Goal: Book appointment/travel/reservation

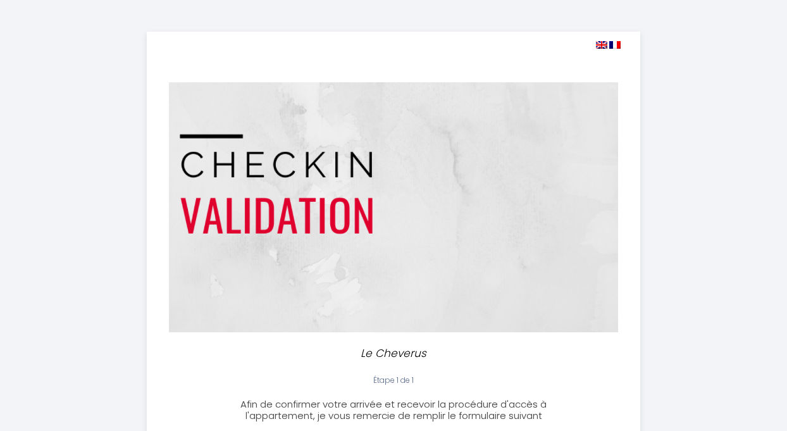
select select
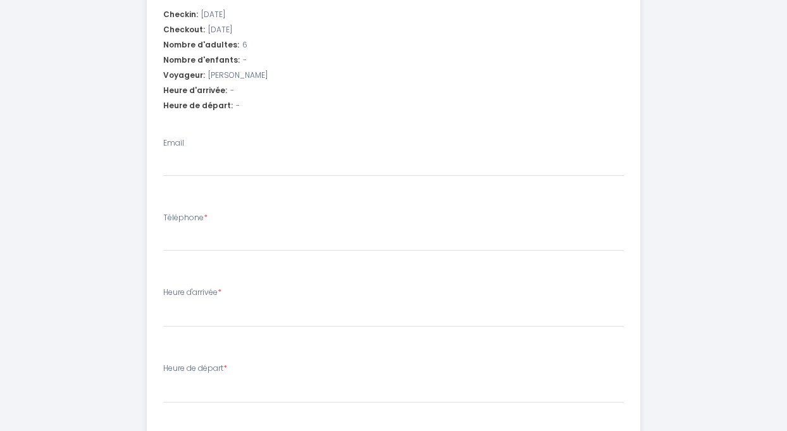
scroll to position [449, 0]
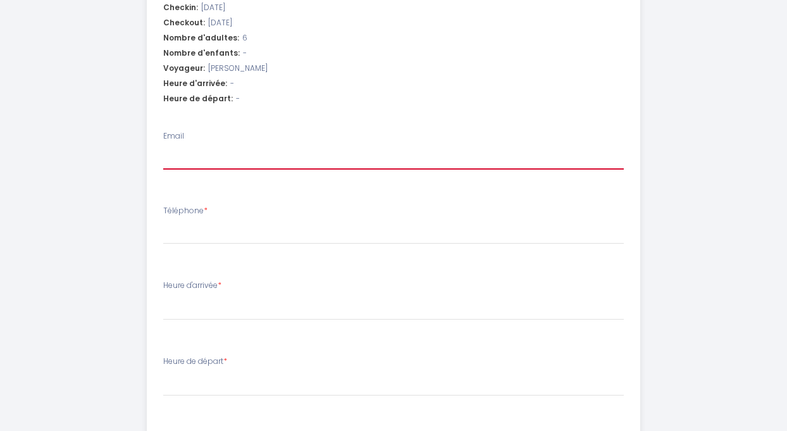
type input "s"
select select
type input "sa"
select select
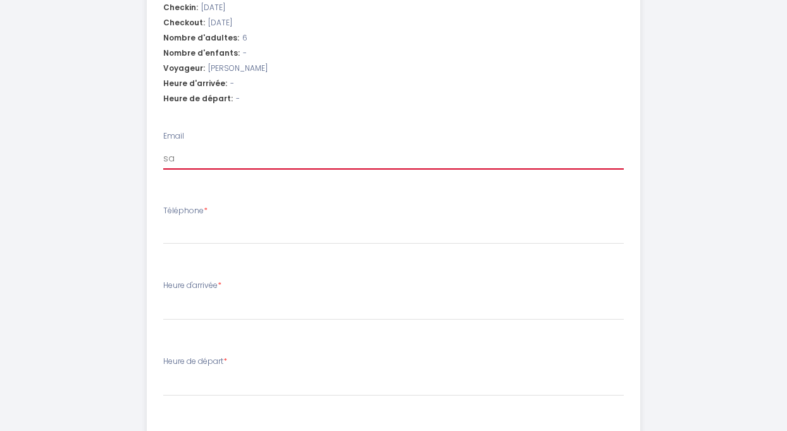
select select
type input "sal"
select select
type input "salo"
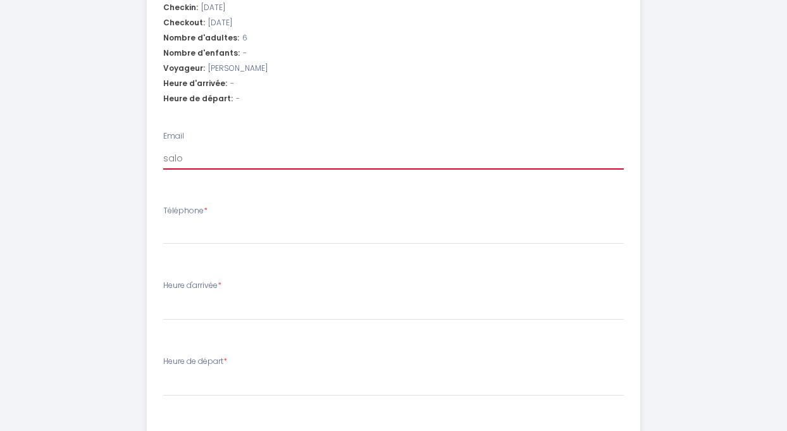
select select
type input "saloem"
select select
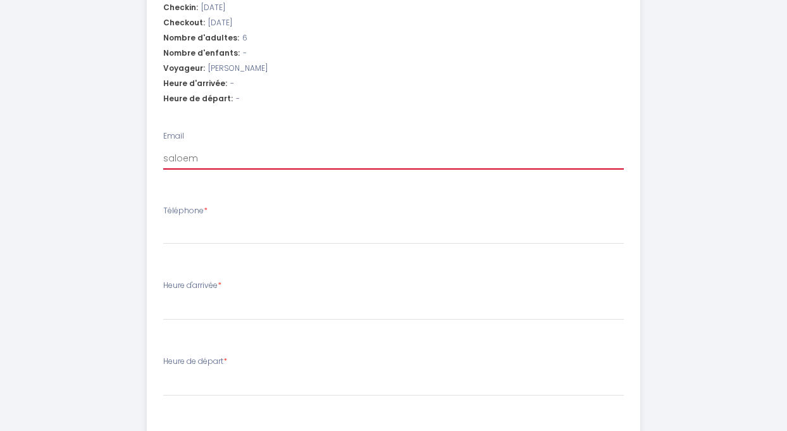
type input "saloeml"
select select
type input "saloemle"
select select
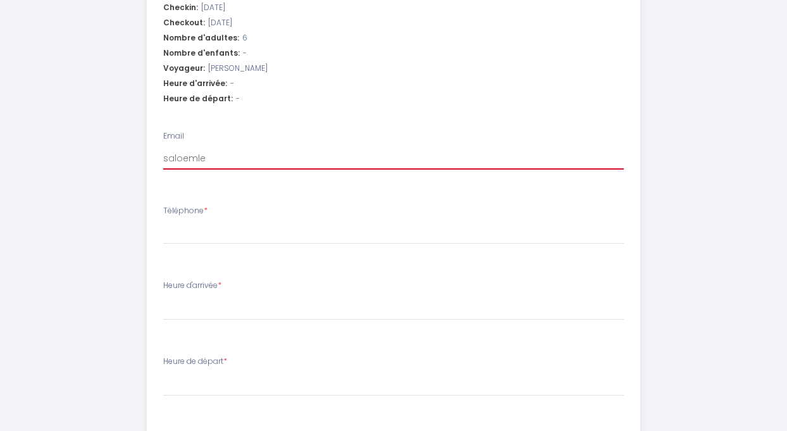
select select
type input "saloeml"
select select
type input "saloem"
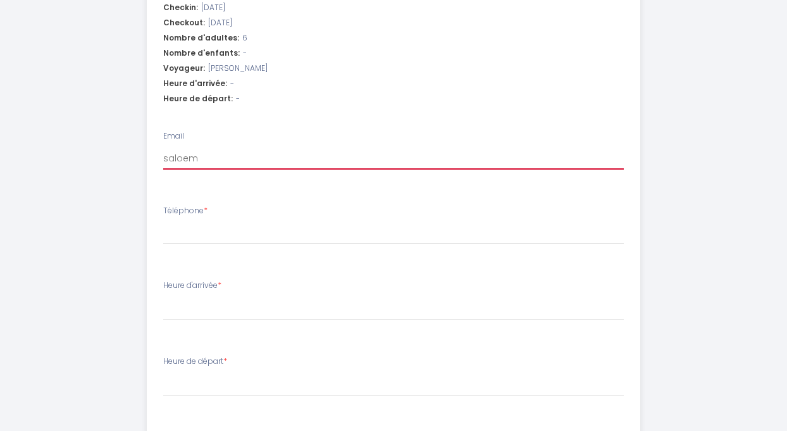
select select
type input "saloe"
select select
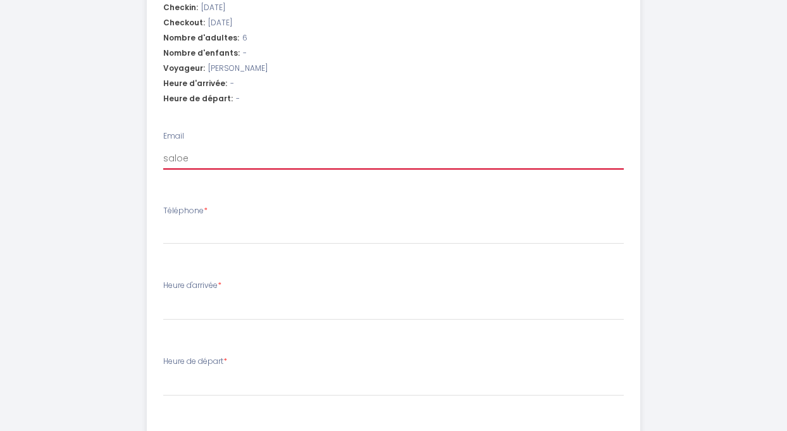
type input "salo"
select select
type input "salom"
select select
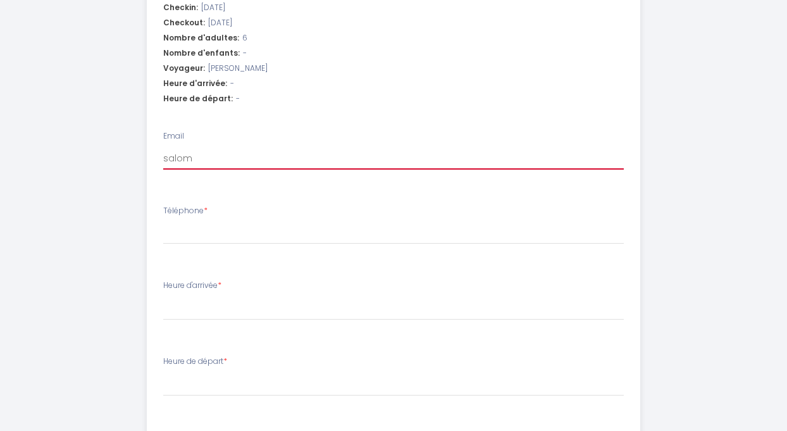
select select
type input "salome"
select select
type input "salomel"
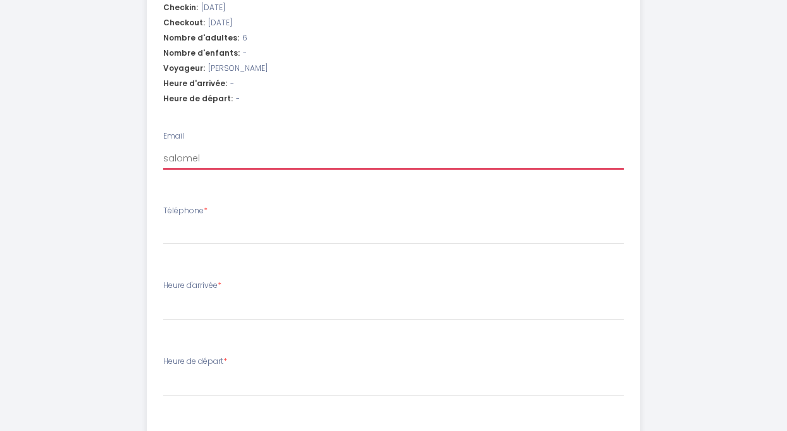
select select
type input "salomele"
select select
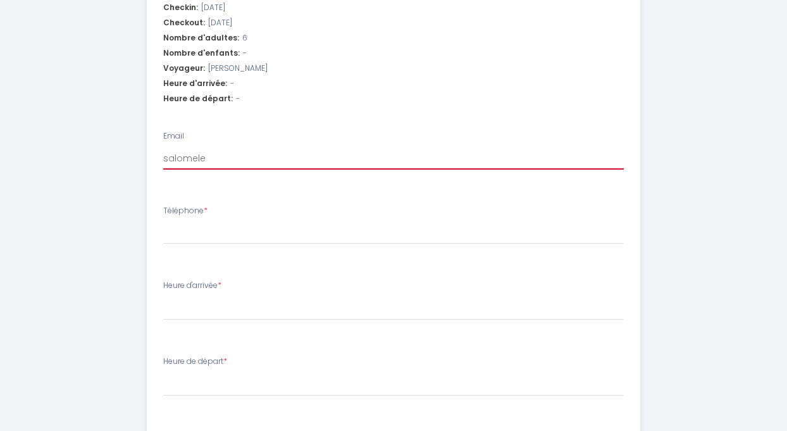
type input "salomeleg"
select select
type input "salomelegu"
select select
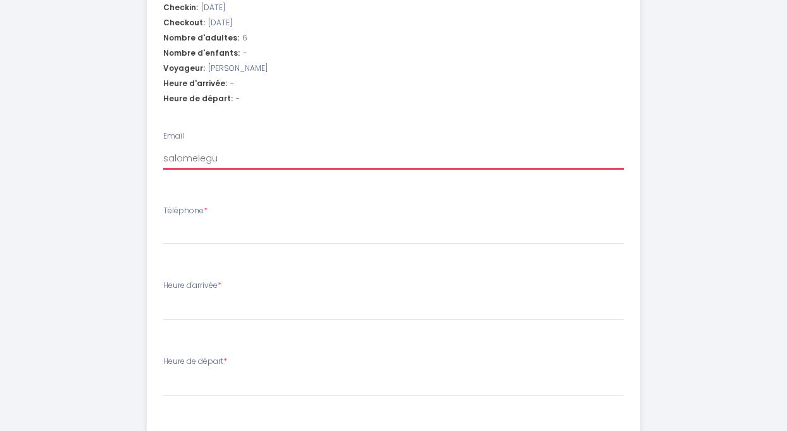
select select
type input "salomelegue"
select select
type input "salomeleguen"
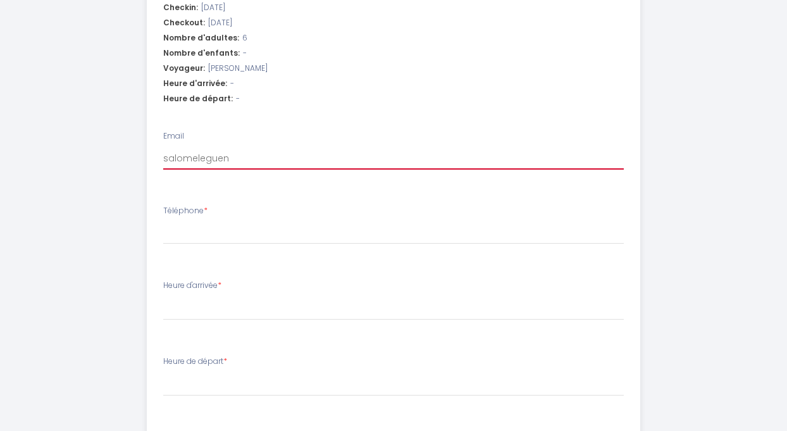
select select
type input "salomeleguenn"
select select
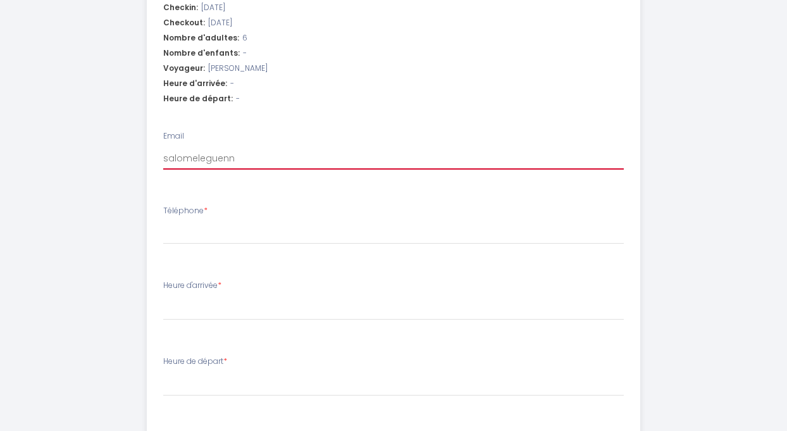
type input "salomeleguenne"
select select
type input "salomeleguennec"
select select
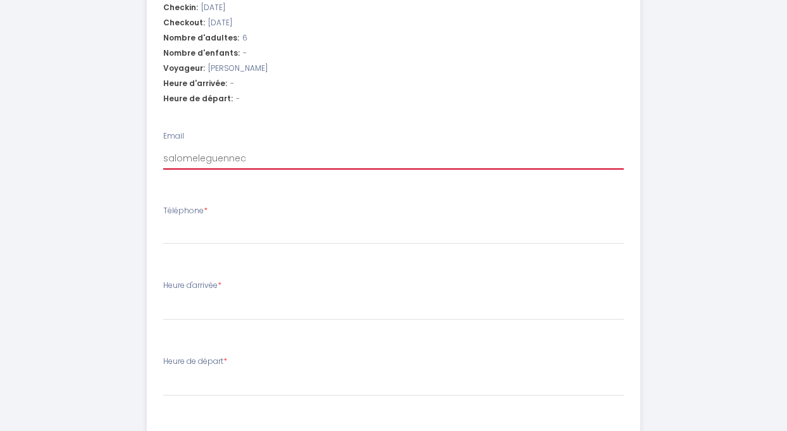
select select
type input "salomeleguennec1"
select select
type input "salomeleguennec1@"
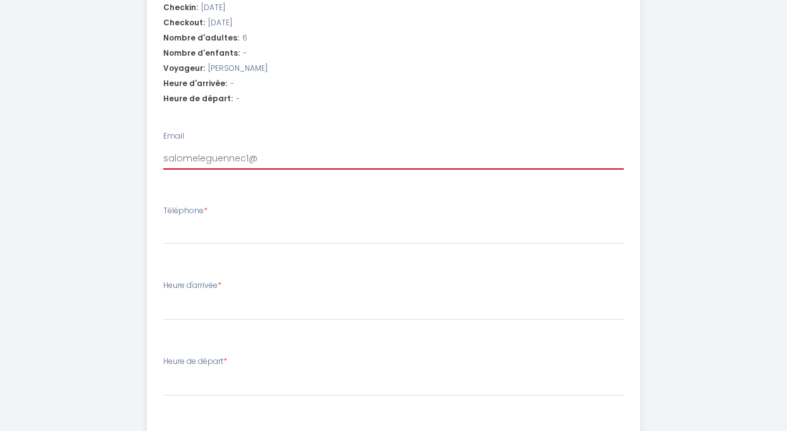
select select
type input "salomeleguennec1@h"
select select
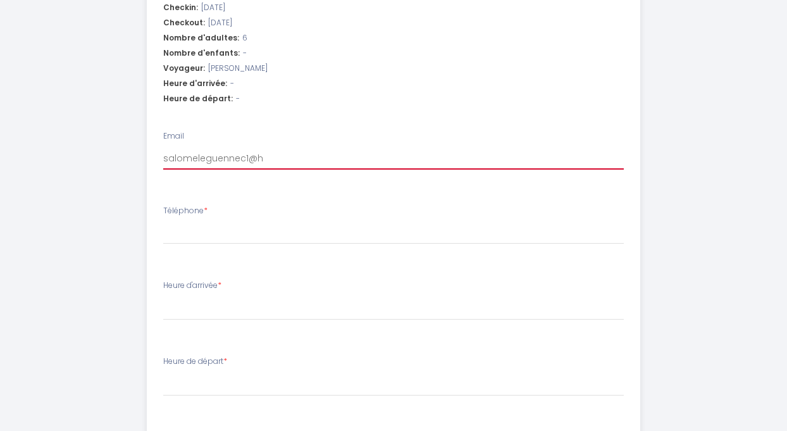
type input "salomeleguennec1@"
select select
type input "salomeleguennec1@g"
select select
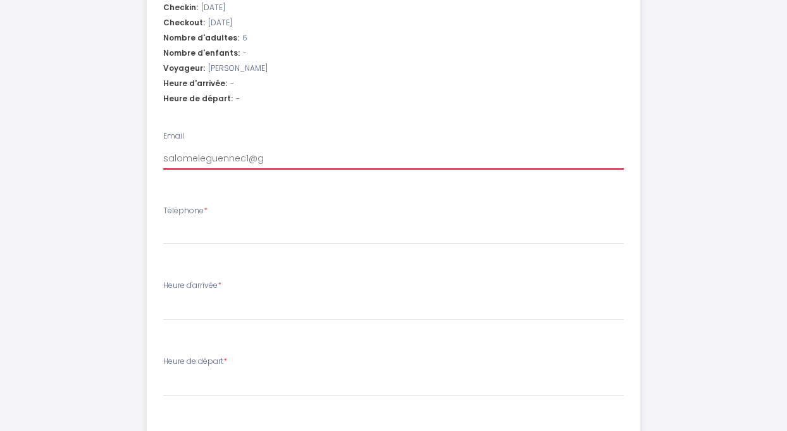
select select
type input "salomeleguennec1@gm"
select select
type input "salomeleguennec1@gma"
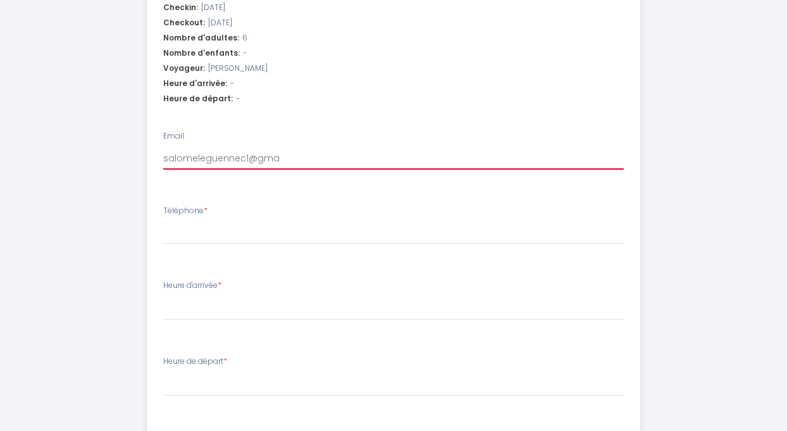
select select
type input "salomeleguennec1@gmai"
select select
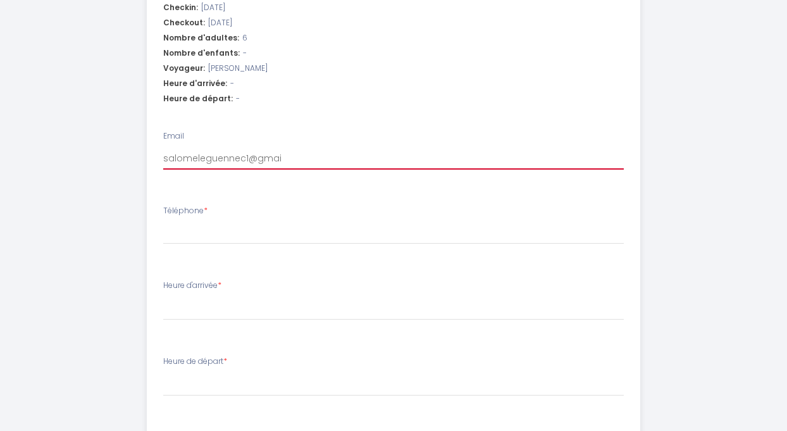
type input "salomeleguennec1@gmail"
select select
type input "salomeleguennec1@gmail."
select select
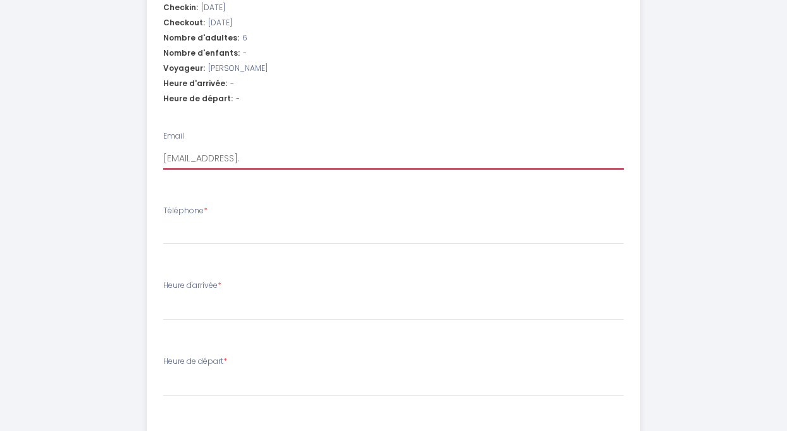
select select
type input "salomeleguennec1@gmail.c"
select select
type input "salomeleguennec1@gmail.co"
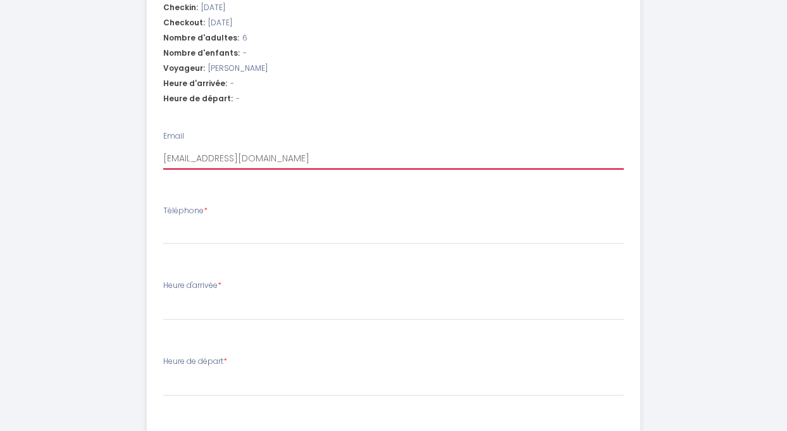
select select
type input "salomeleguennec1@gmail.com"
select select
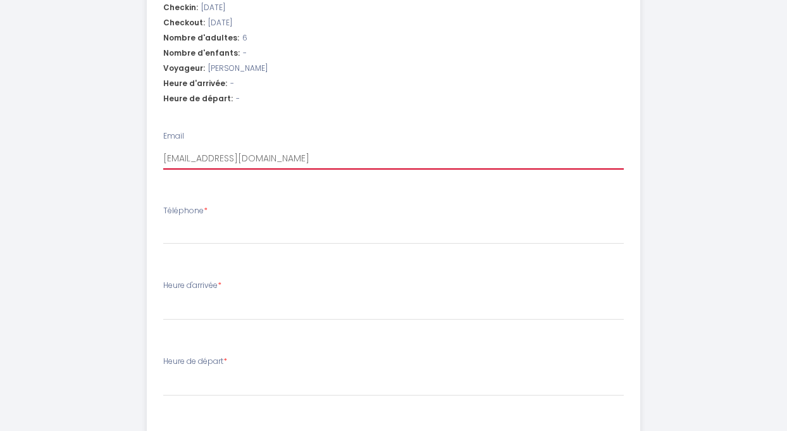
type input "salomeleguennec1@gmail.com"
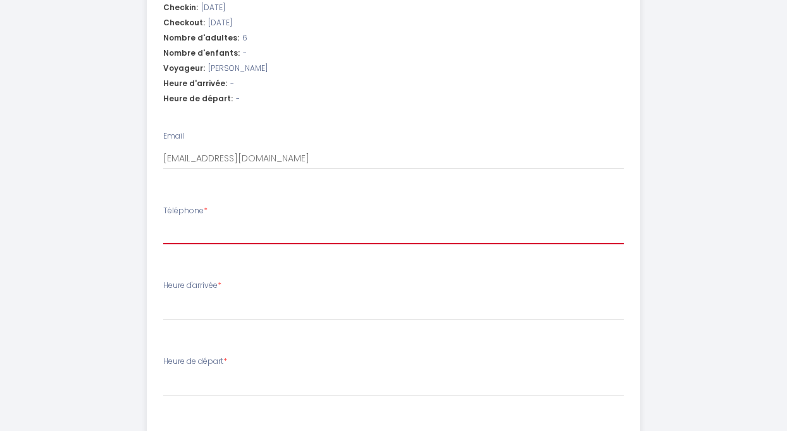
type input "0"
select select
type input "07"
select select
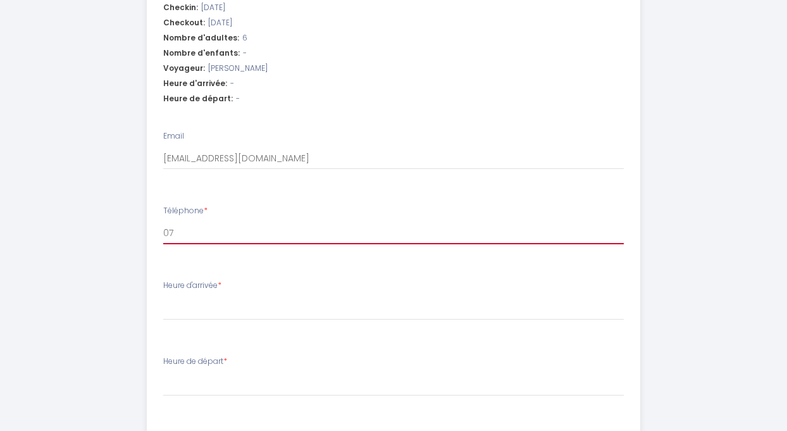
select select
type input "078"
select select
type input "0781"
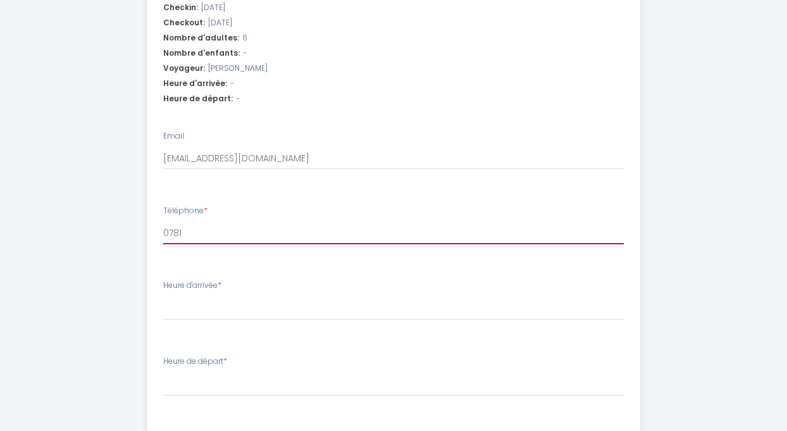
select select
type input "07819"
select select
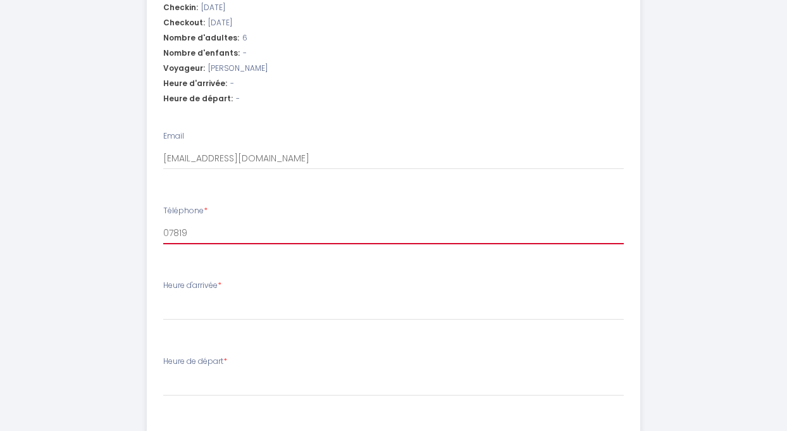
type input "078193"
select select
type input "0781938"
select select
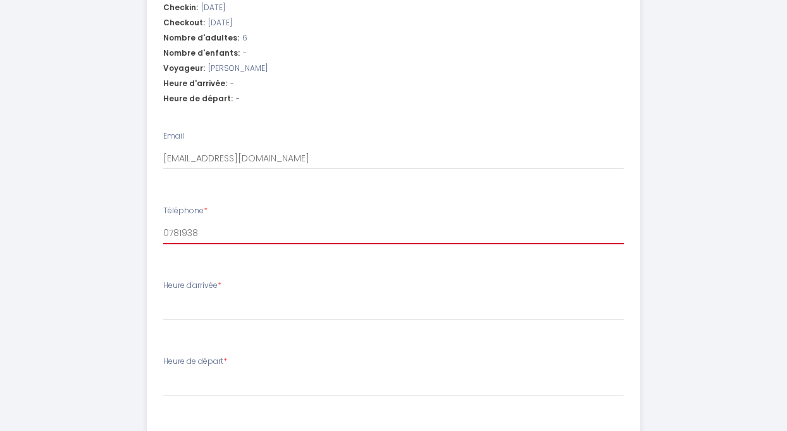
select select
type input "07819387"
select select
type input "078193873"
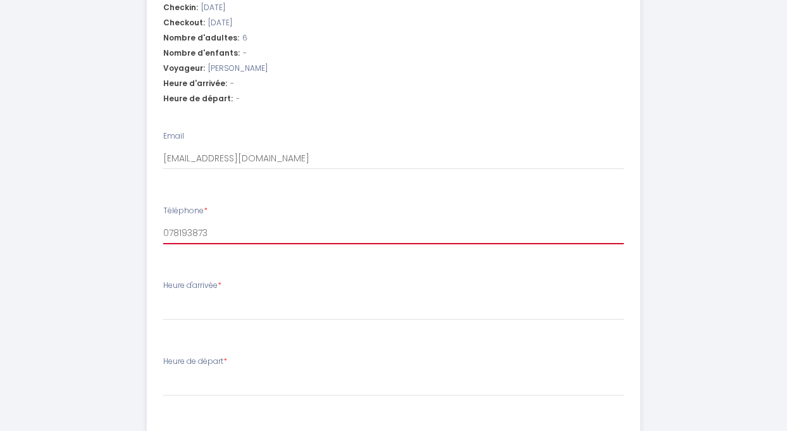
select select
type input "0781938732"
select select
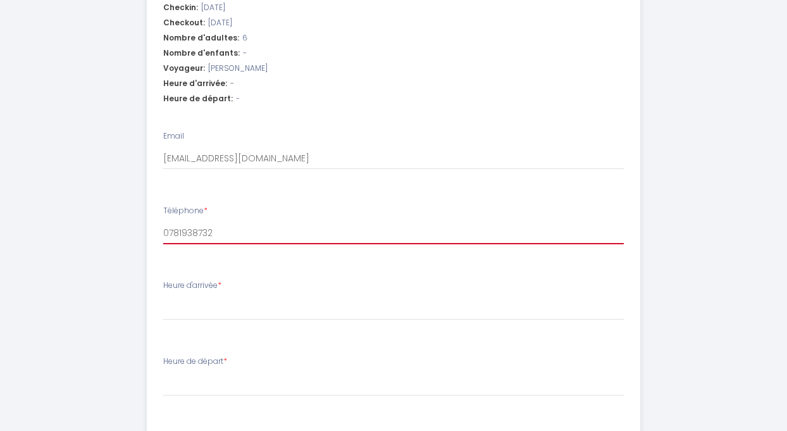
type input "0781938732"
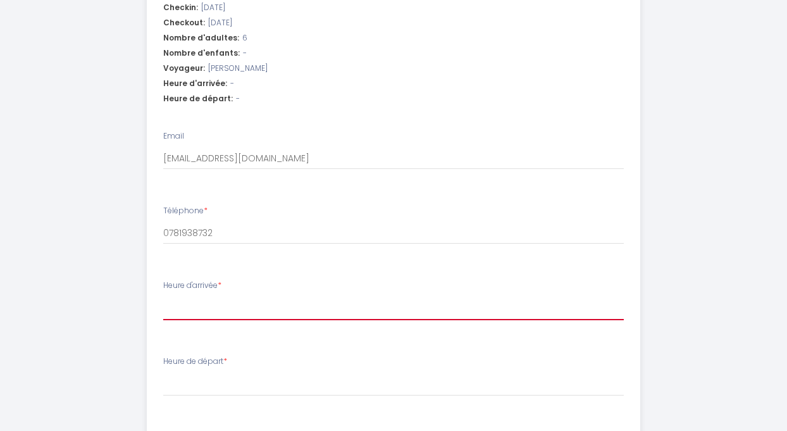
select select "17:00"
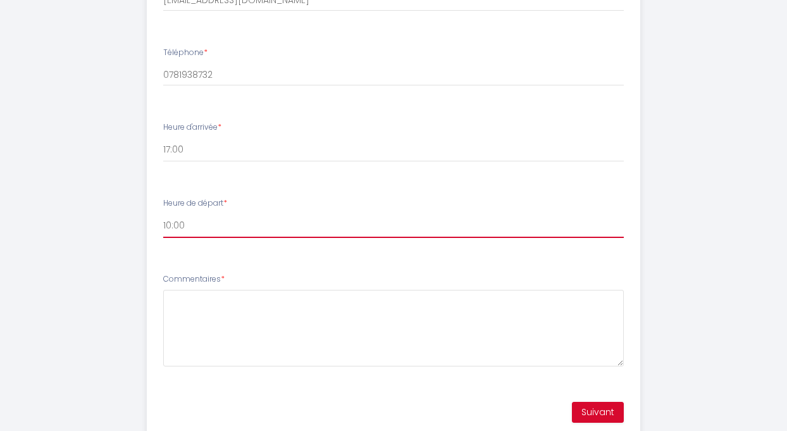
scroll to position [623, 0]
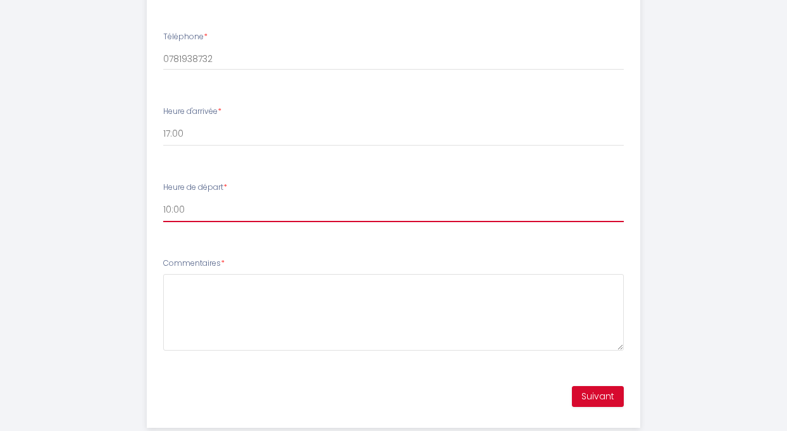
select select "09:30"
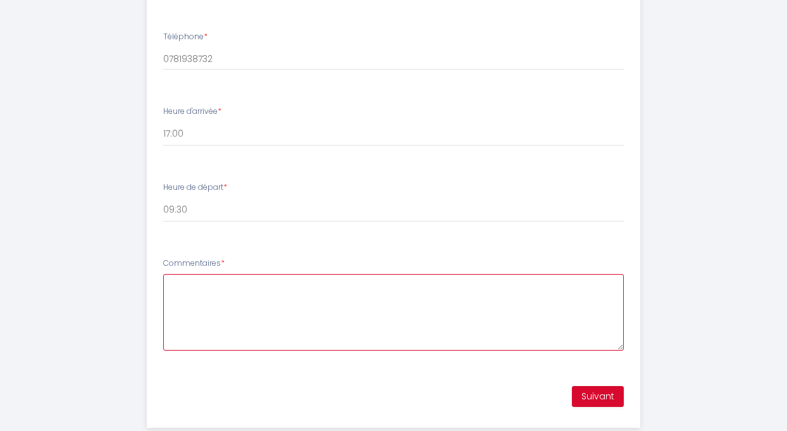
click at [208, 309] on textarea "Commentaires *" at bounding box center [393, 312] width 460 height 77
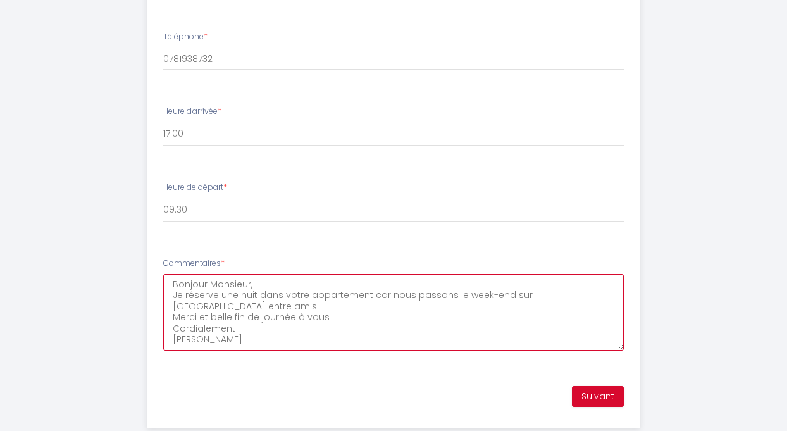
type textarea "Bonjour Monsieur, Je réserve une nuit dans votre appartement car nous passons l…"
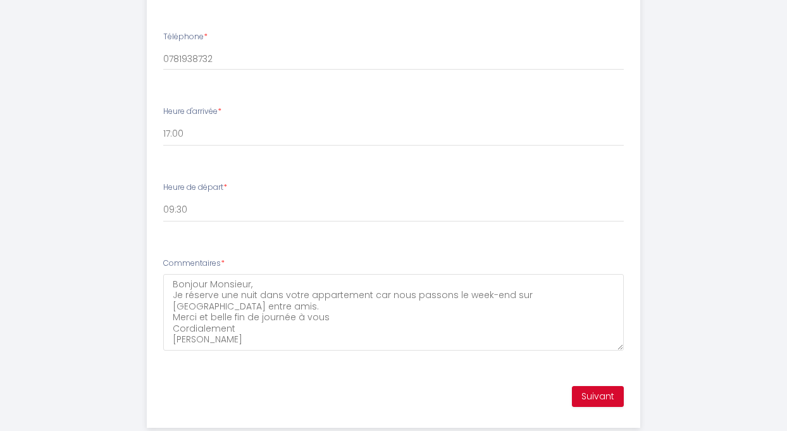
click at [609, 388] on button "Suivant" at bounding box center [598, 396] width 52 height 21
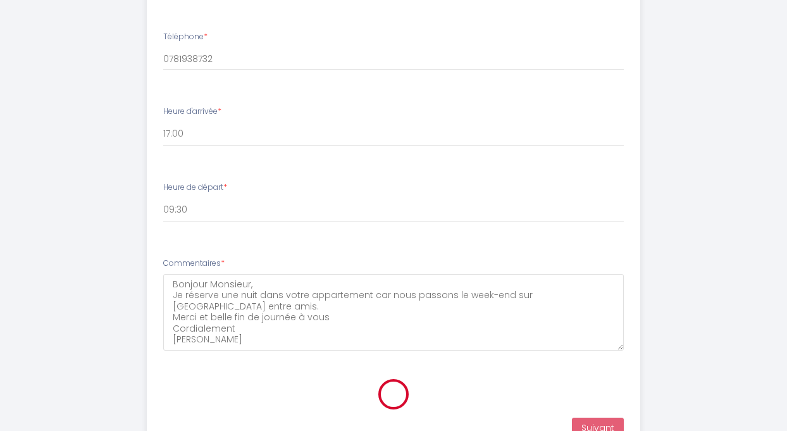
scroll to position [250, 0]
